Goal: Obtain resource: Obtain resource

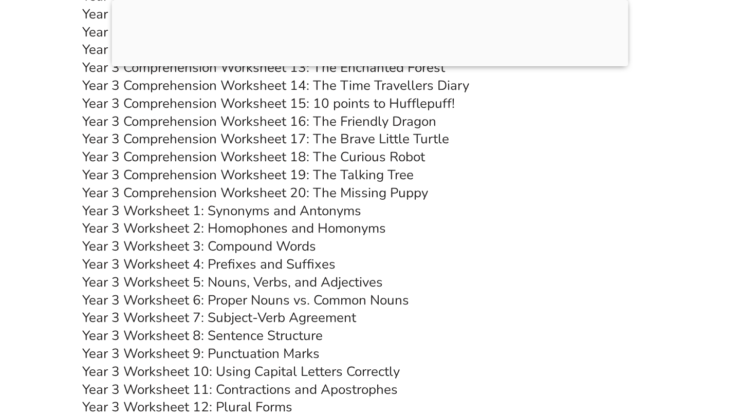
scroll to position [3510, 0]
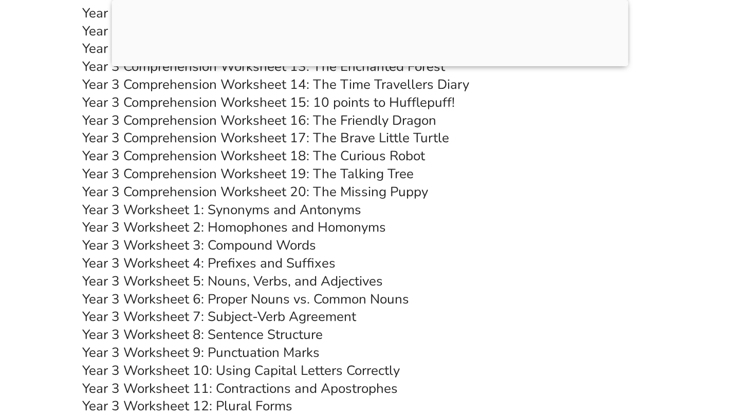
click at [268, 224] on link "Year 3 Worksheet 2: Homophones and Homonyms" at bounding box center [234, 227] width 304 height 18
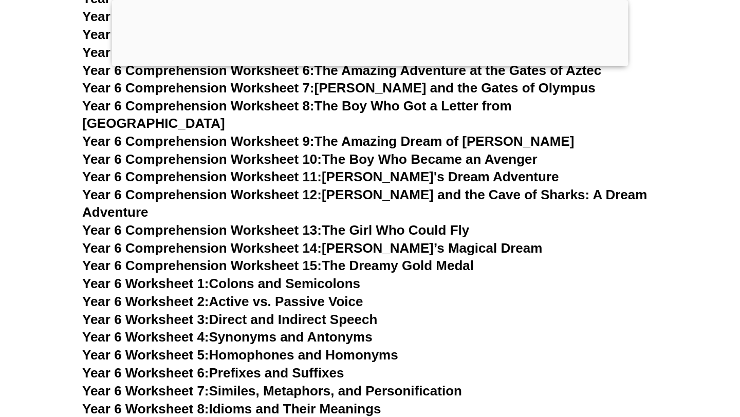
scroll to position [5790, 0]
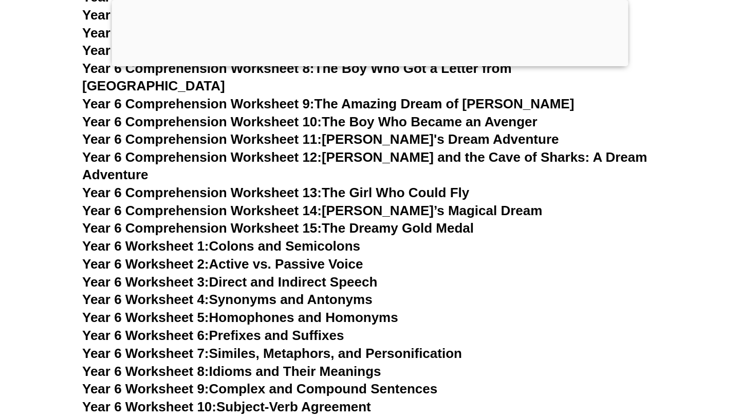
click at [247, 256] on link "Year 6 Worksheet 2: Active vs. Passive Voice" at bounding box center [222, 263] width 281 height 15
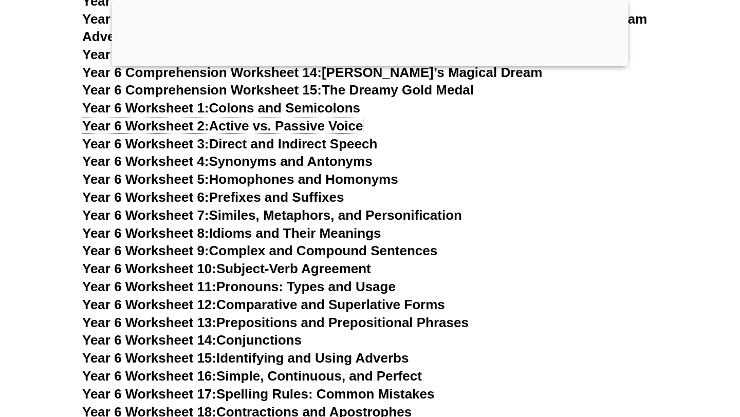
scroll to position [5925, 0]
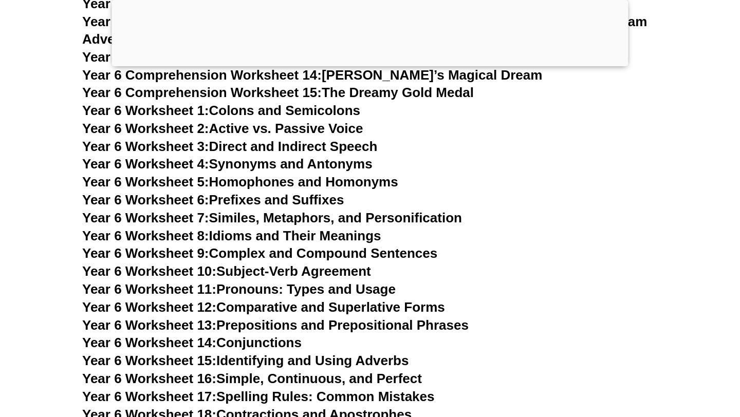
click at [346, 139] on link "Year 6 Worksheet 3: Direct and Indirect Speech" at bounding box center [229, 146] width 295 height 15
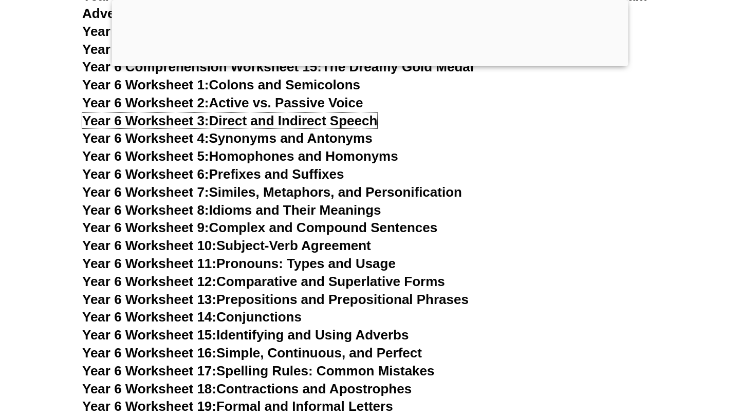
scroll to position [5947, 0]
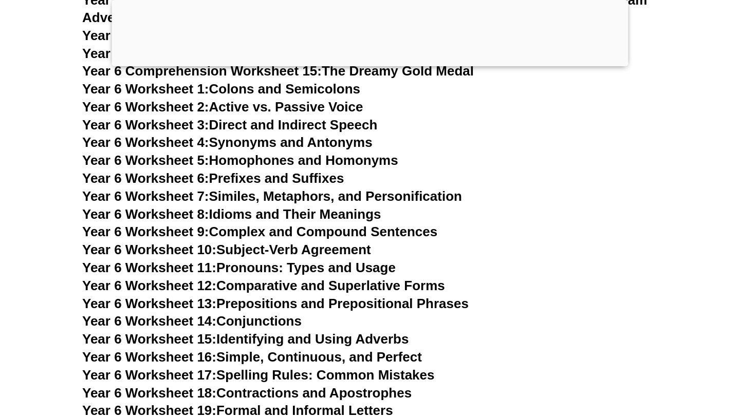
click at [284, 135] on link "Year 6 Worksheet 4: Synonyms and Antonyms" at bounding box center [227, 142] width 290 height 15
click at [308, 171] on link "Year 6 Worksheet 6: Prefixes and Suffixes" at bounding box center [213, 178] width 262 height 15
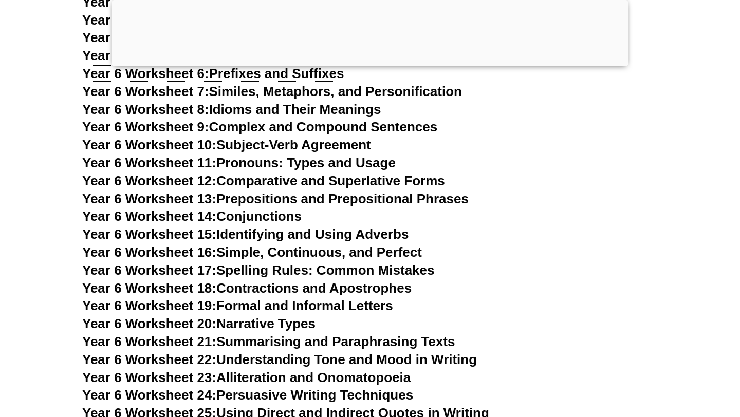
scroll to position [5941, 0]
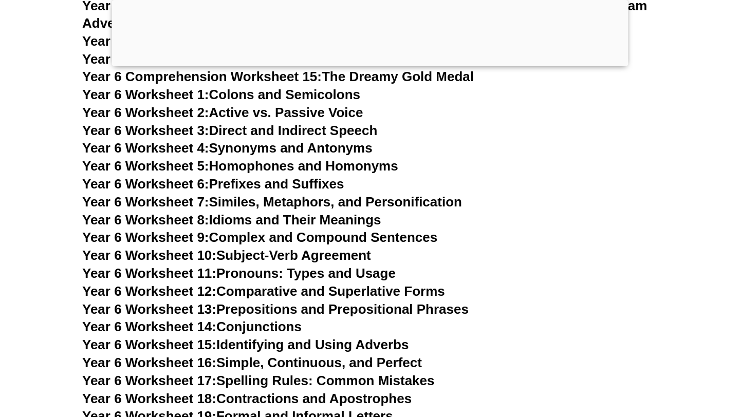
click at [283, 176] on link "Year 6 Worksheet 6: Prefixes and Suffixes" at bounding box center [213, 183] width 262 height 15
click at [300, 194] on link "Year 6 Worksheet 7: Similes, Metaphors, and Personification" at bounding box center [272, 201] width 380 height 15
click at [275, 230] on link "Year 6 Worksheet 9: Complex and Compound Sentences" at bounding box center [259, 237] width 355 height 15
click at [317, 140] on link "Year 6 Worksheet 4: Synonyms and Antonyms" at bounding box center [227, 147] width 290 height 15
click at [311, 176] on link "Year 6 Worksheet 6: Prefixes and Suffixes" at bounding box center [213, 183] width 262 height 15
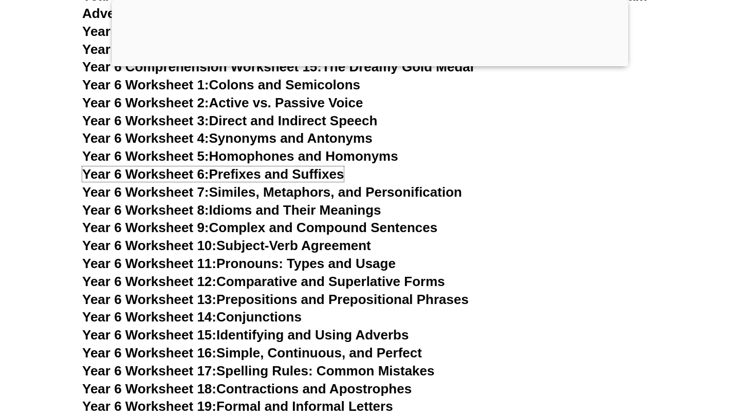
scroll to position [5951, 0]
click at [293, 220] on link "Year 6 Worksheet 9: Complex and Compound Sentences" at bounding box center [259, 227] width 355 height 15
